Goal: Information Seeking & Learning: Learn about a topic

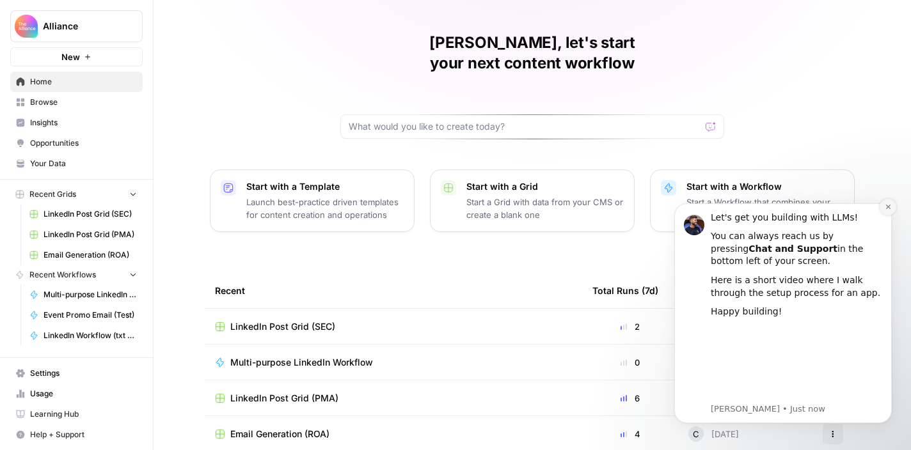
click at [884, 205] on icon "Dismiss notification" at bounding box center [887, 206] width 7 height 7
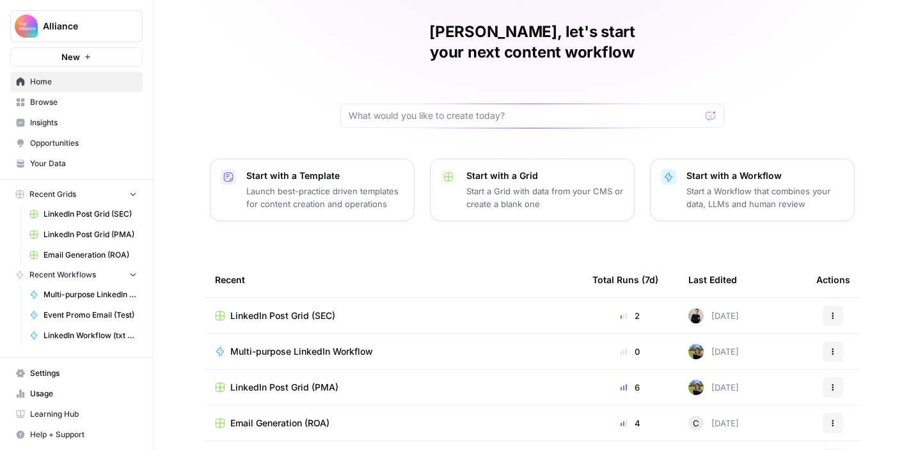
scroll to position [55, 0]
